Goal: Transaction & Acquisition: Purchase product/service

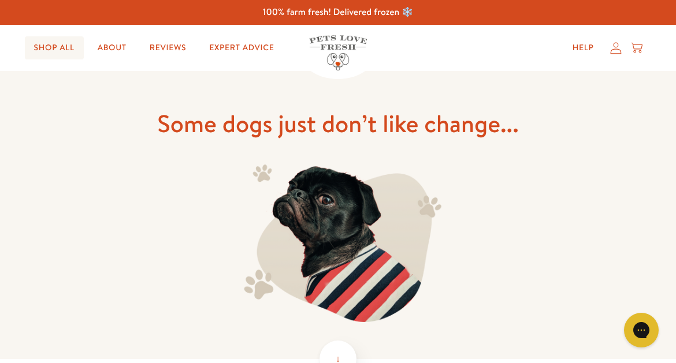
click at [47, 47] on link "Shop All" at bounding box center [54, 47] width 59 height 23
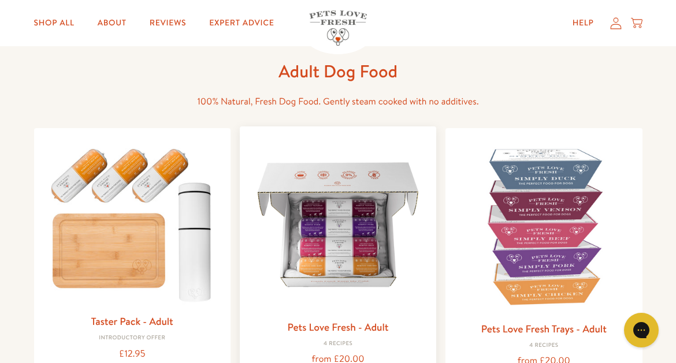
scroll to position [44, 0]
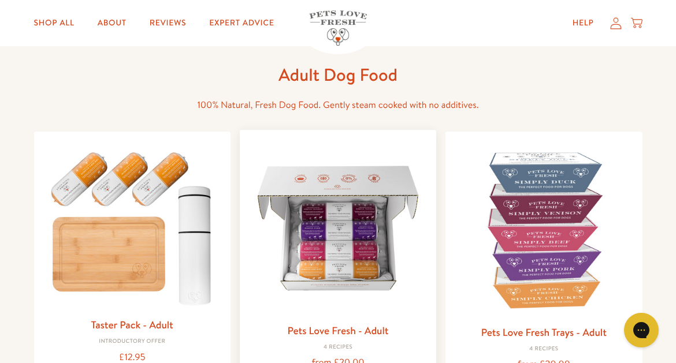
click at [346, 252] on img at bounding box center [338, 228] width 178 height 178
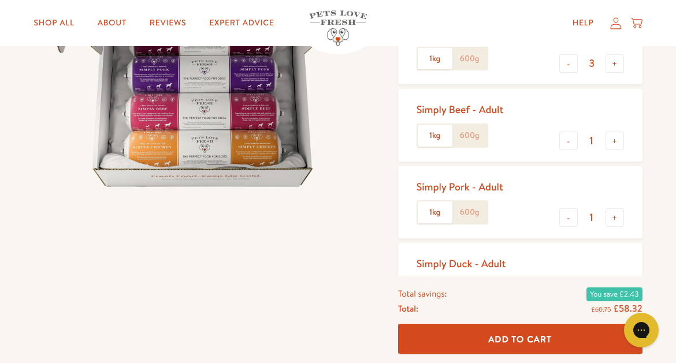
scroll to position [206, 0]
click at [437, 61] on label "1kg" at bounding box center [435, 60] width 35 height 22
click at [0, 0] on input "1kg" at bounding box center [0, 0] width 0 height 0
click at [566, 64] on button "-" at bounding box center [568, 64] width 18 height 18
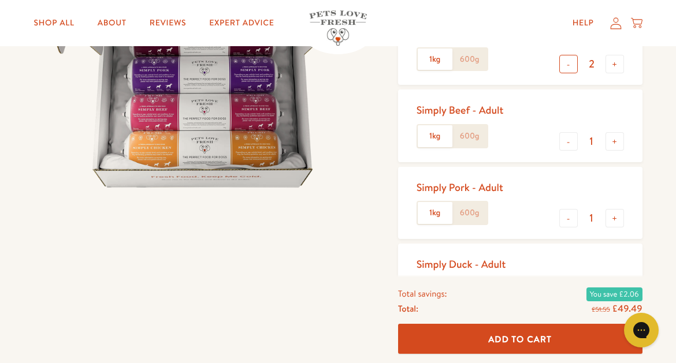
type input "1"
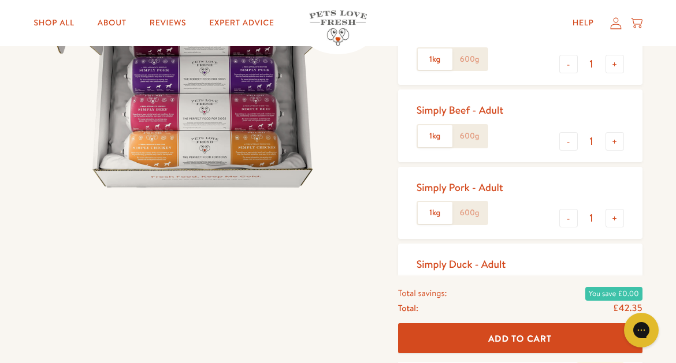
click at [437, 61] on label "1kg" at bounding box center [435, 60] width 35 height 22
click at [0, 0] on input "1kg" at bounding box center [0, 0] width 0 height 0
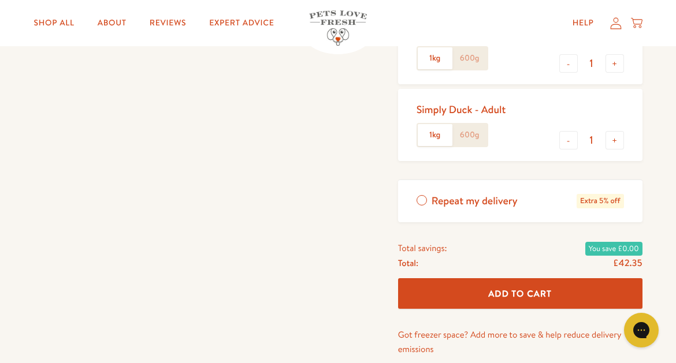
scroll to position [372, 0]
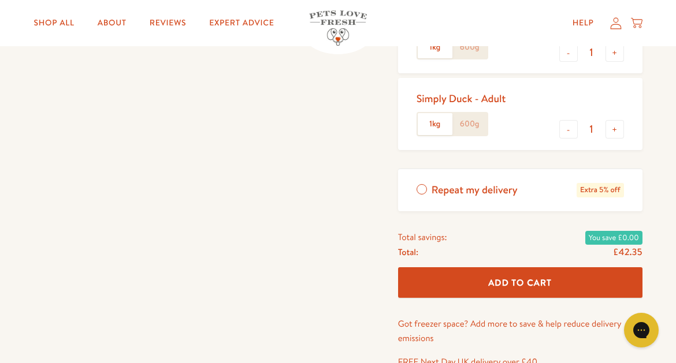
click at [538, 280] on span "Add To Cart" at bounding box center [520, 283] width 64 height 12
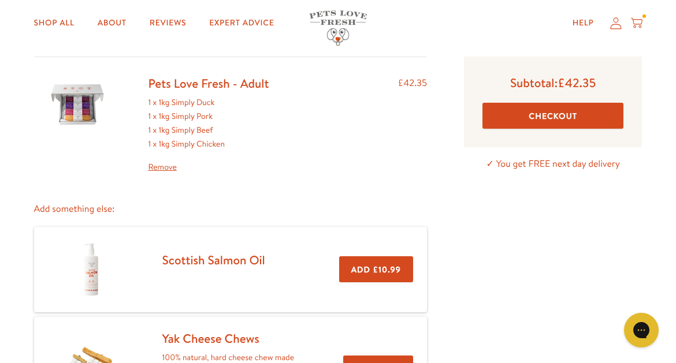
scroll to position [36, 0]
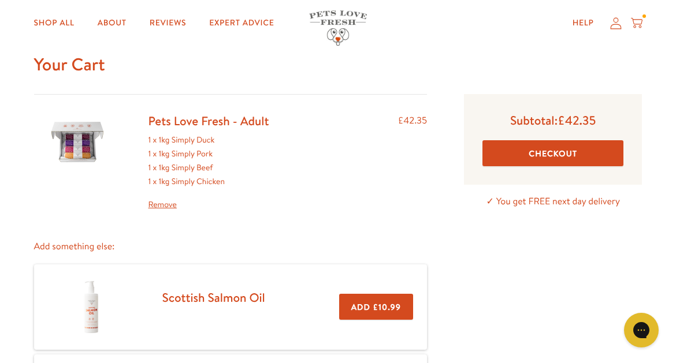
click at [542, 157] on button "Checkout" at bounding box center [552, 153] width 141 height 26
